Goal: Check status: Check status

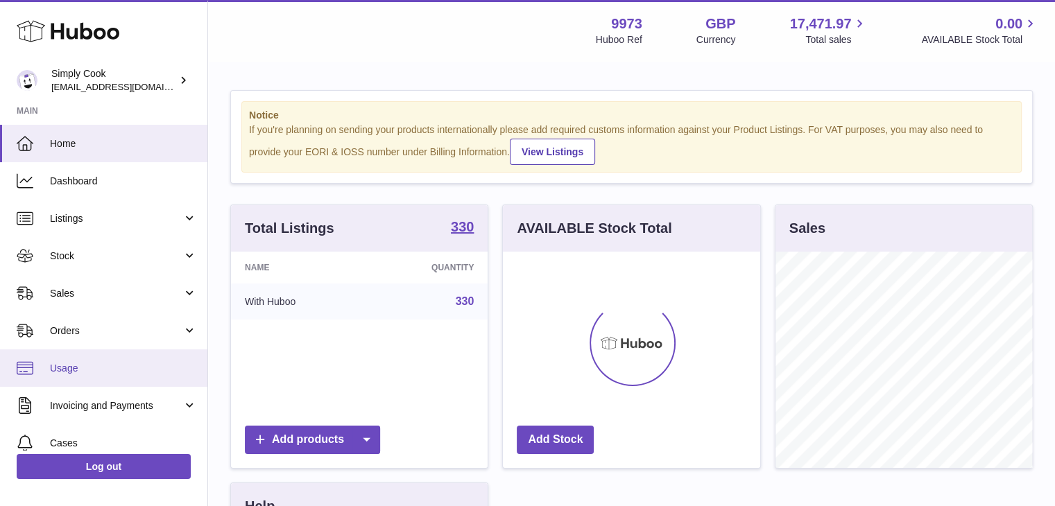
scroll to position [216, 257]
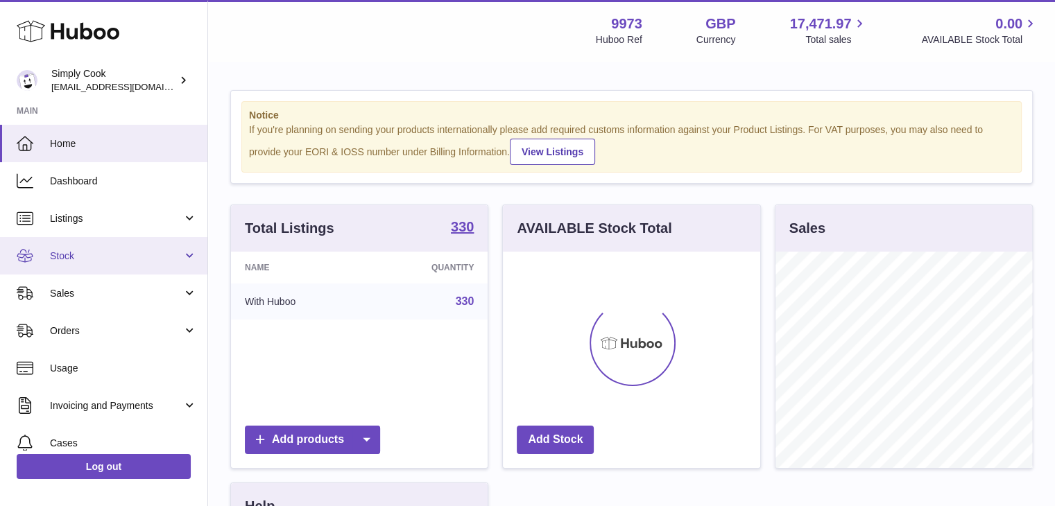
click at [85, 254] on span "Stock" at bounding box center [116, 256] width 132 height 13
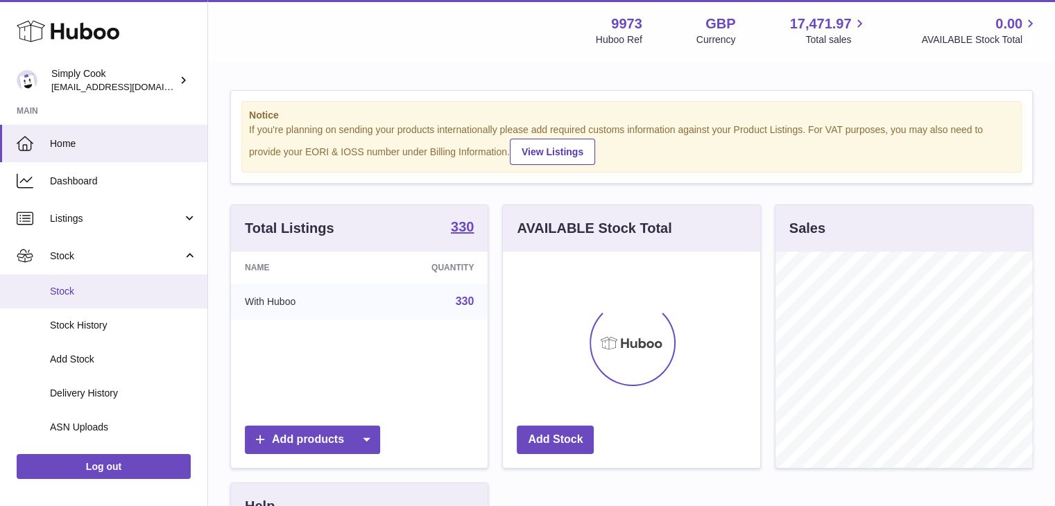
click at [101, 288] on span "Stock" at bounding box center [123, 291] width 147 height 13
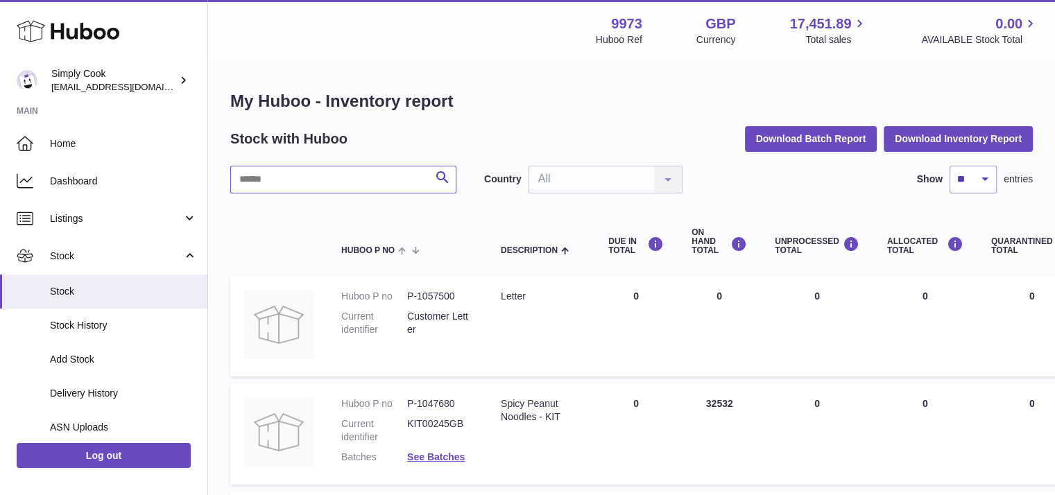
click at [338, 184] on input "text" at bounding box center [343, 180] width 226 height 28
paste input "******"
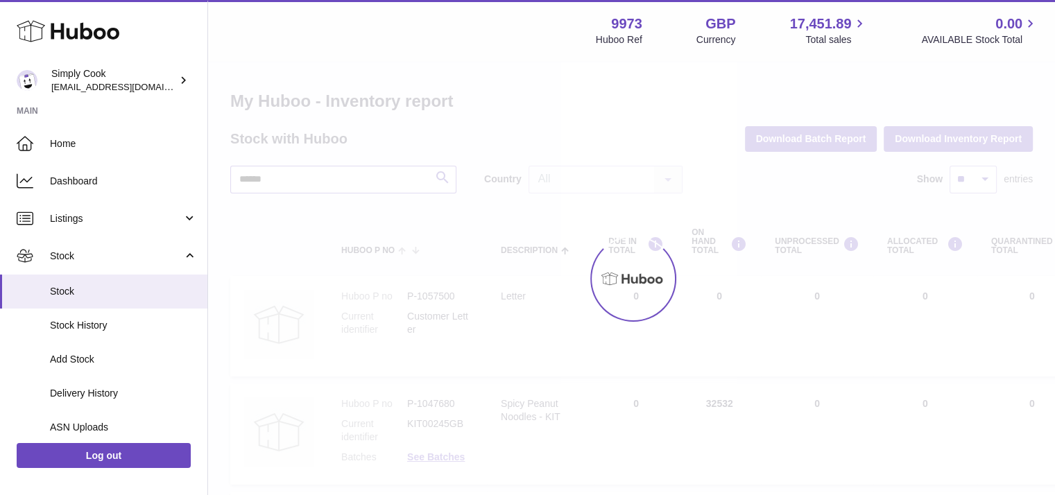
type input "******"
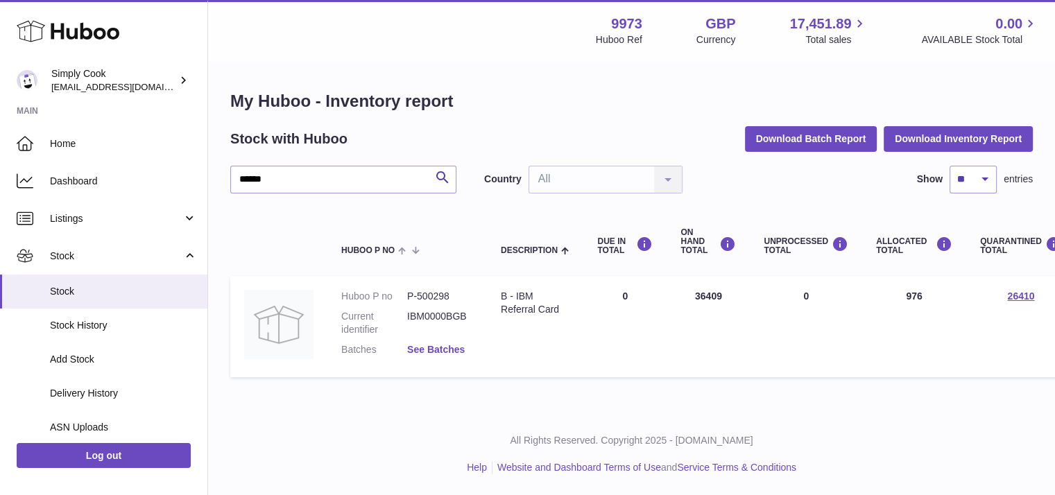
click at [449, 352] on link "See Batches" at bounding box center [436, 349] width 58 height 11
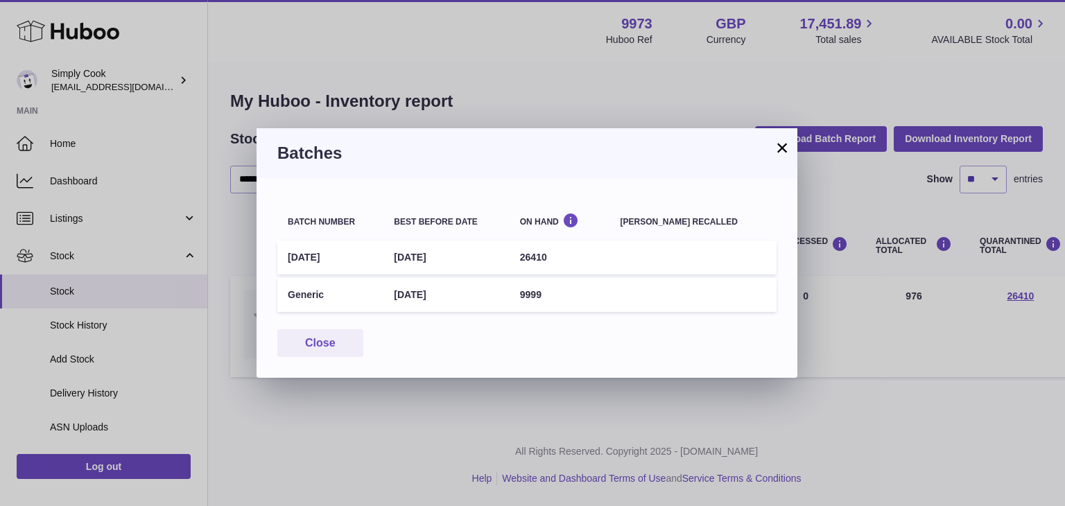
click at [772, 153] on h3 "Batches" at bounding box center [526, 153] width 499 height 22
click at [775, 150] on button "×" at bounding box center [782, 147] width 17 height 17
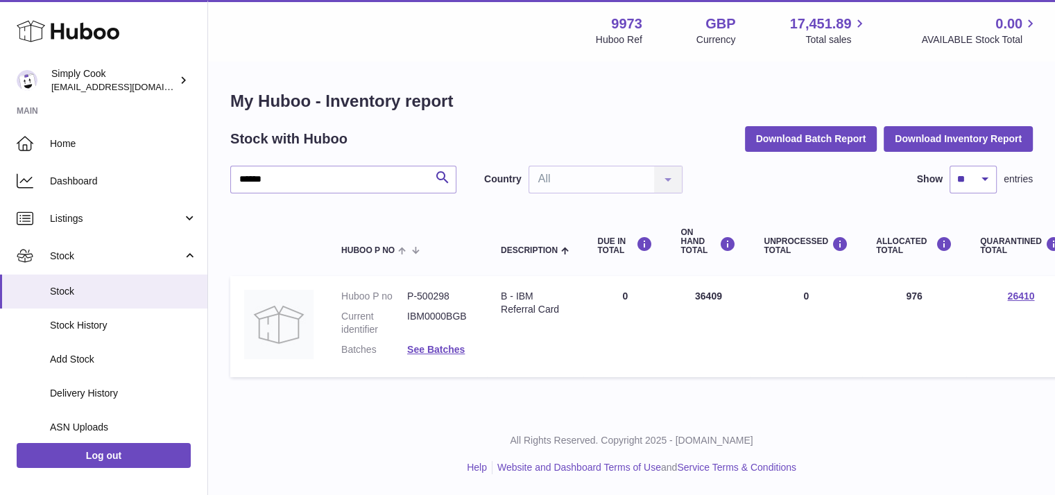
scroll to position [0, 227]
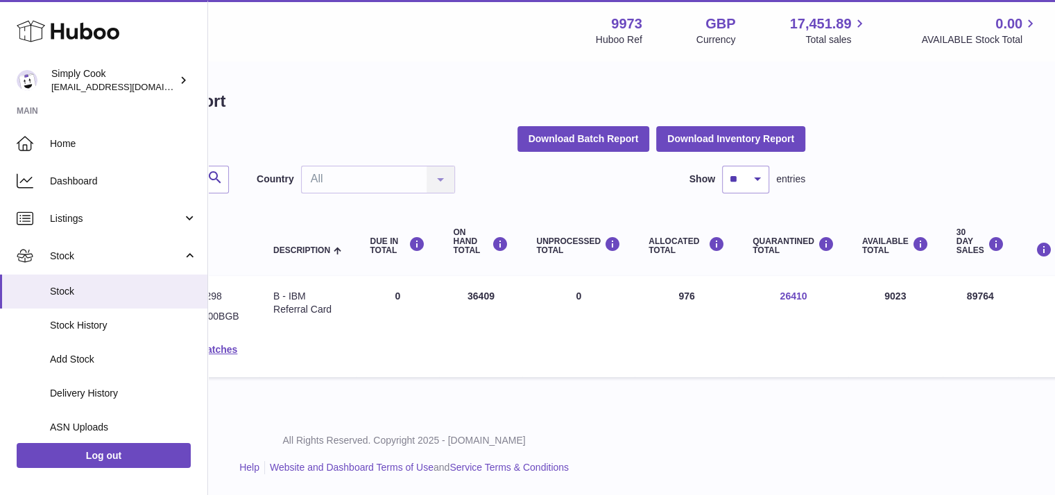
click at [788, 293] on link "26410" at bounding box center [792, 296] width 27 height 11
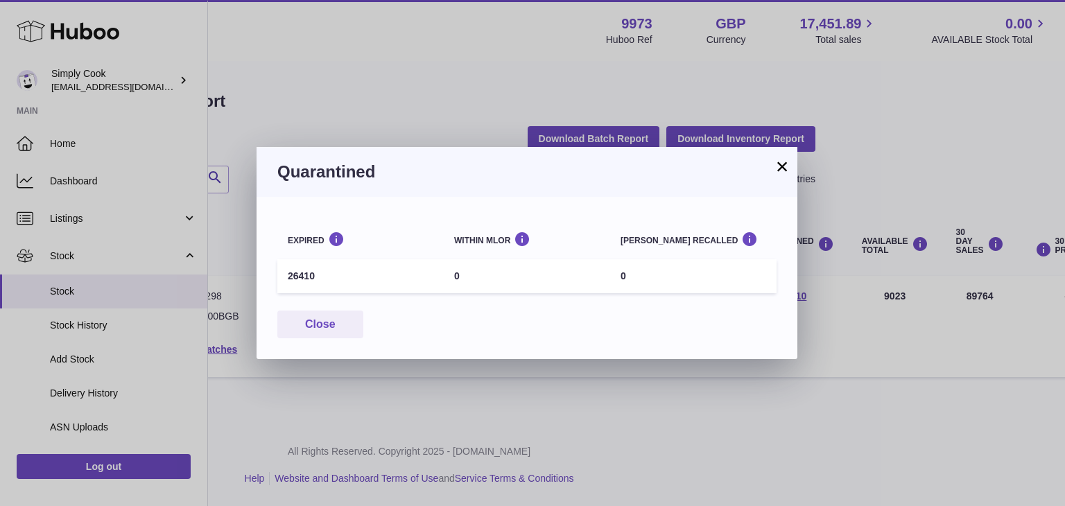
click at [777, 164] on button "×" at bounding box center [782, 166] width 17 height 17
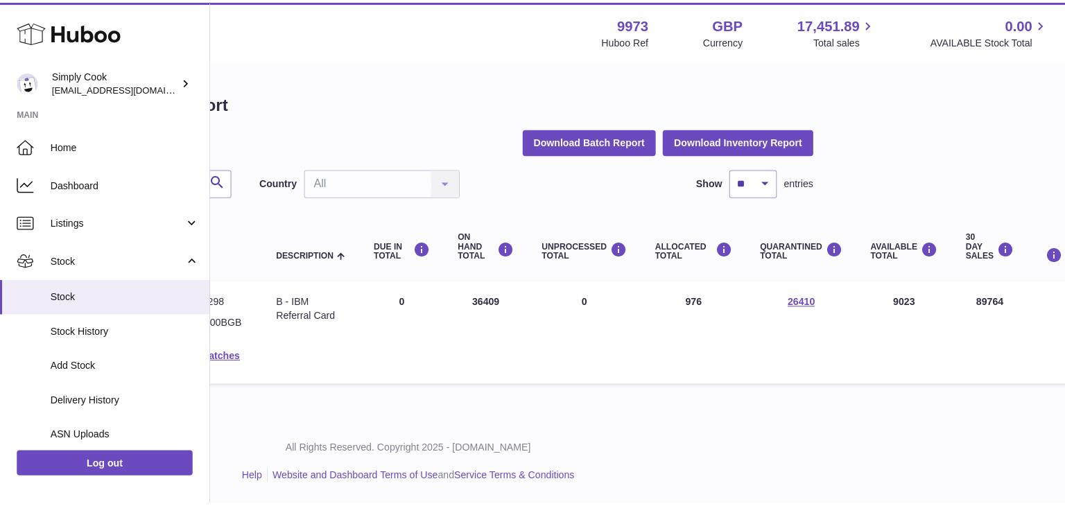
scroll to position [0, 0]
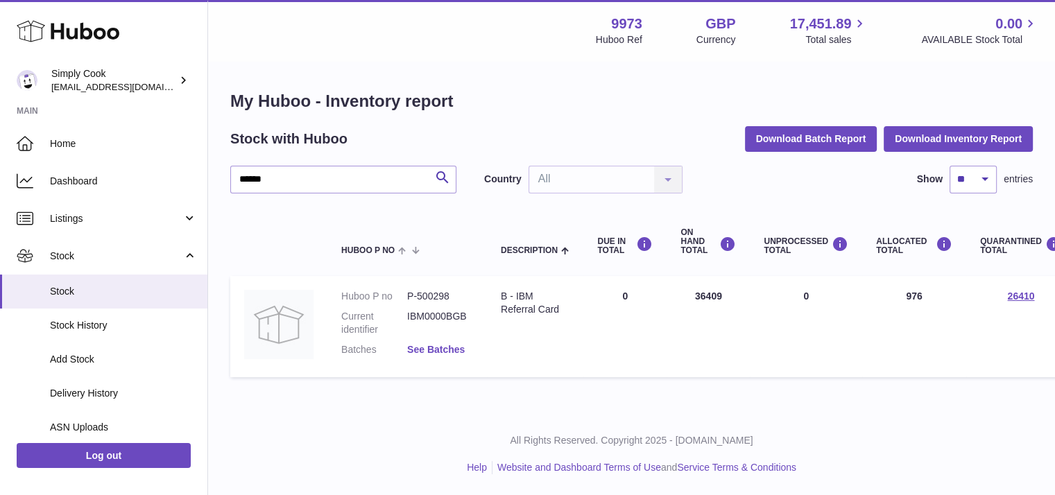
click at [455, 349] on link "See Batches" at bounding box center [436, 349] width 58 height 11
